Goal: Check status: Check status

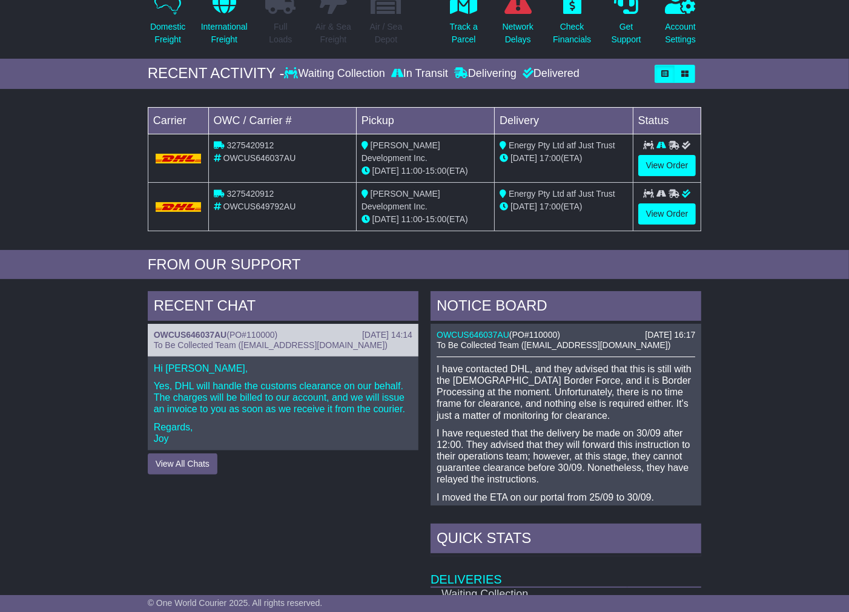
scroll to position [134, 0]
click at [477, 330] on link "OWCUS646037AU" at bounding box center [473, 335] width 73 height 10
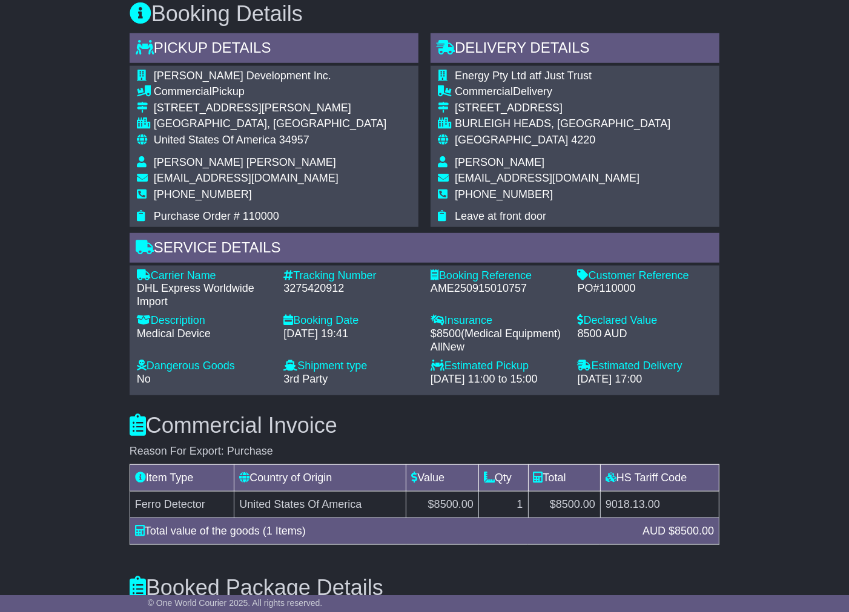
scroll to position [693, 0]
click at [313, 282] on div "3275420912" at bounding box center [350, 288] width 135 height 13
click at [310, 283] on div "3275420912" at bounding box center [350, 288] width 135 height 13
copy div "3275420912"
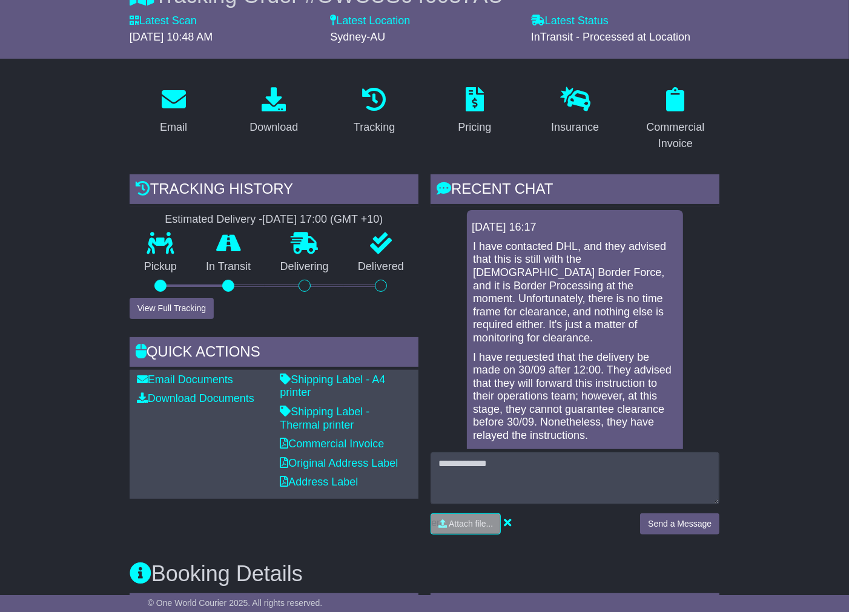
scroll to position [0, 0]
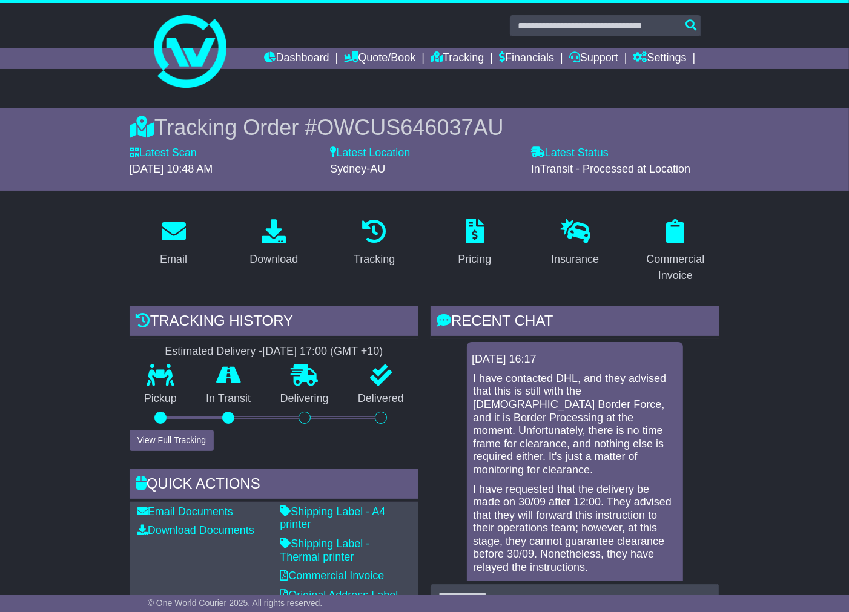
click at [378, 128] on span "OWCUS646037AU" at bounding box center [410, 127] width 187 height 25
copy span "OWCUS646037AU"
